Goal: Navigation & Orientation: Find specific page/section

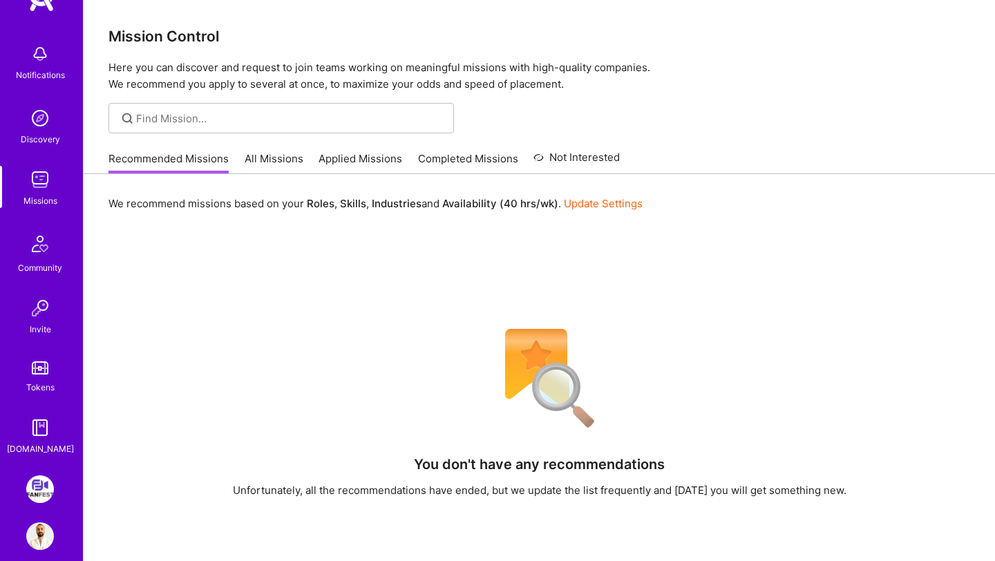
scroll to position [57, 0]
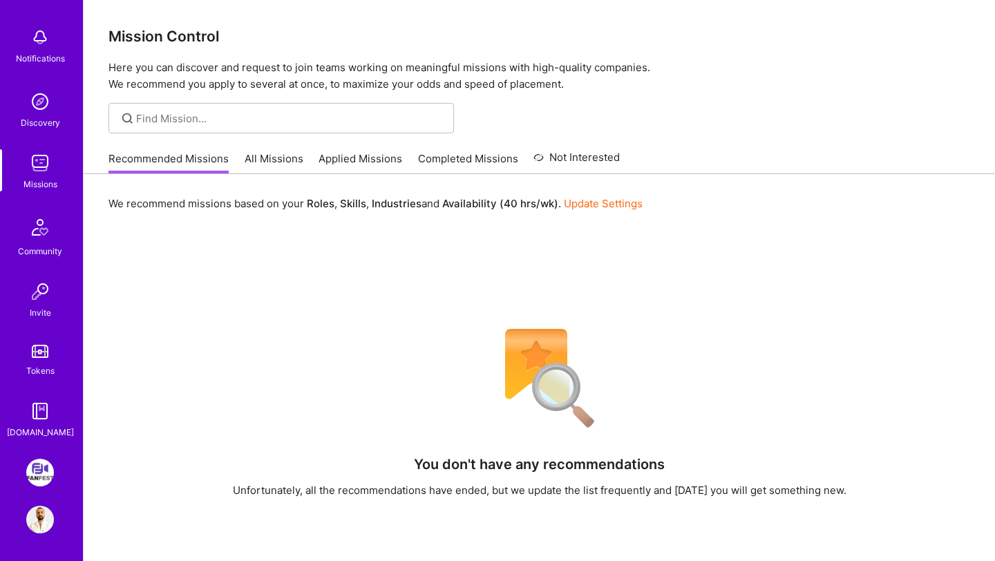
click at [37, 459] on link "FanFest: Media Engagement Platform" at bounding box center [40, 473] width 35 height 28
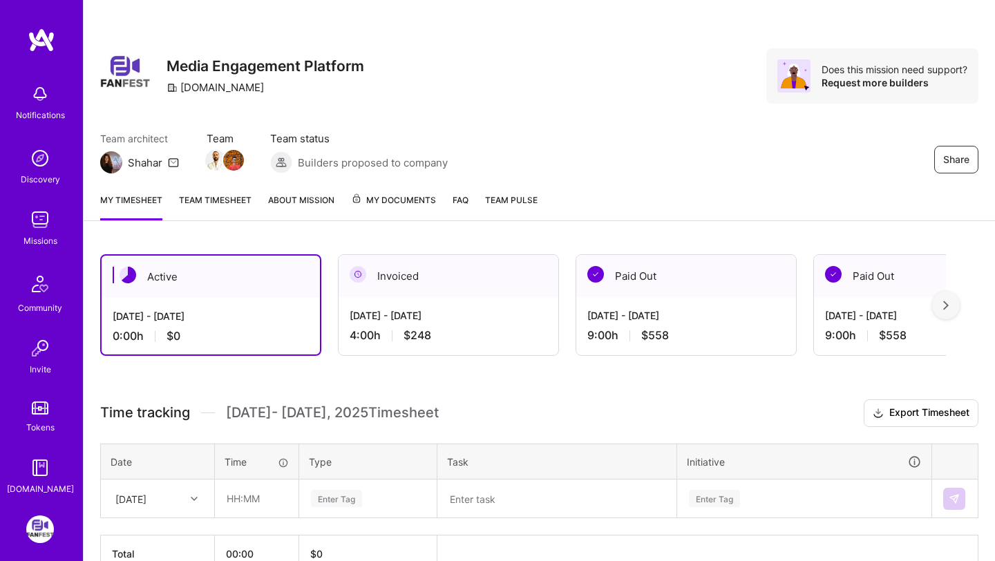
click at [32, 172] on div "Discovery" at bounding box center [40, 179] width 39 height 15
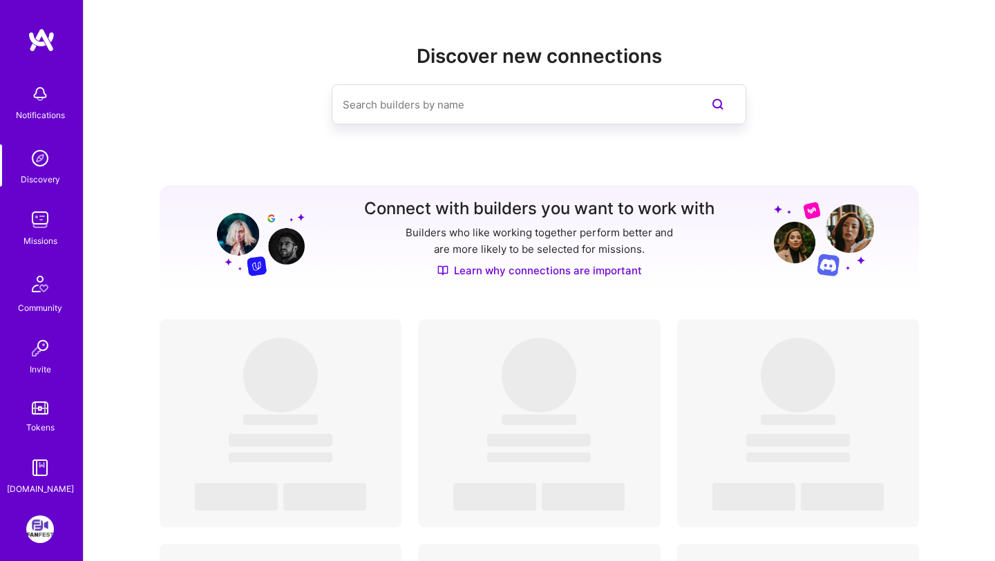
click at [36, 200] on div "Notifications Discovery Missions Community Invite Tokens [DOMAIN_NAME]" at bounding box center [41, 286] width 83 height 419
click at [46, 212] on img at bounding box center [40, 220] width 28 height 28
